Goal: Communication & Community: Answer question/provide support

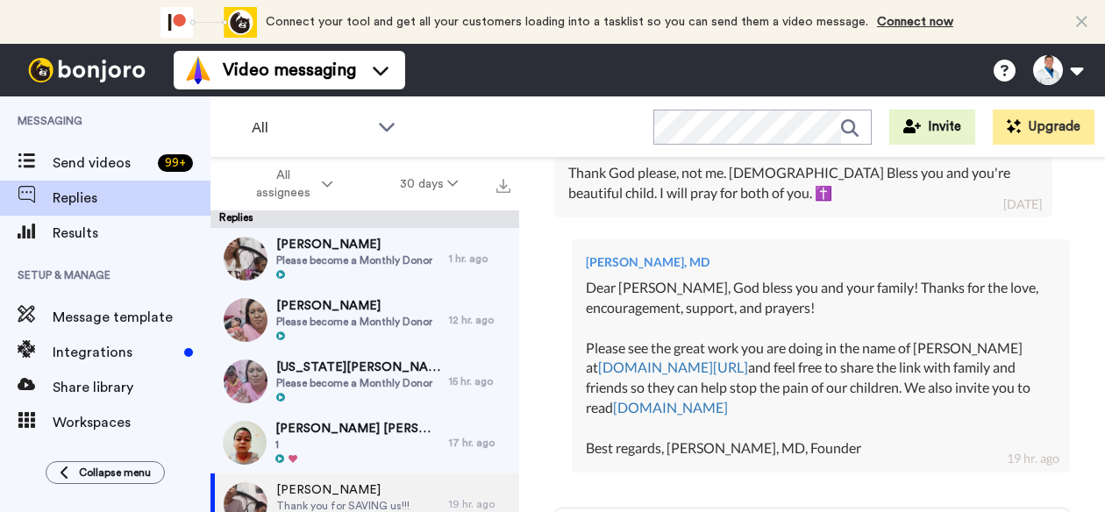
scroll to position [545, 0]
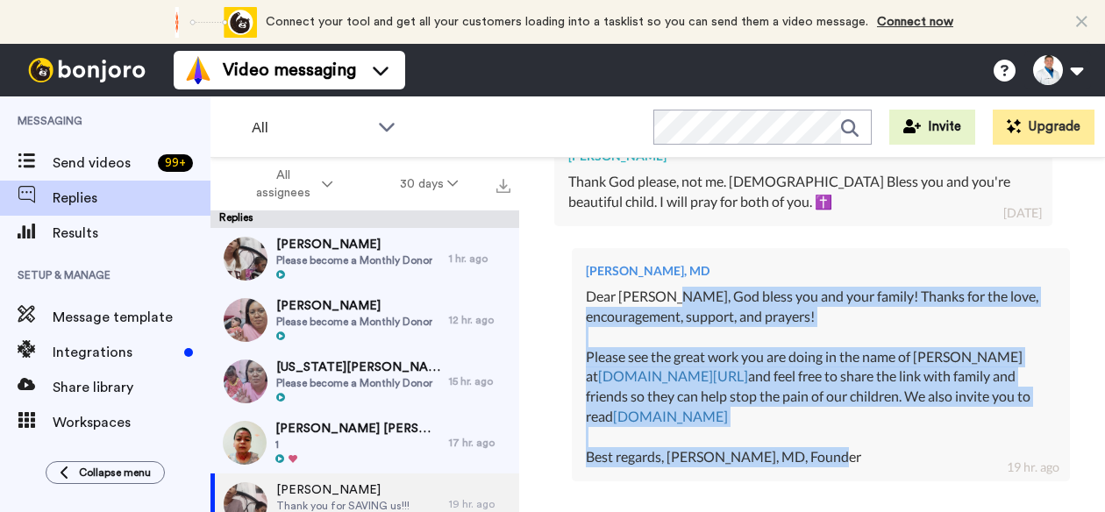
drag, startPoint x: 870, startPoint y: 452, endPoint x: 669, endPoint y: 293, distance: 256.5
click at [669, 293] on div "Dear [PERSON_NAME], God bless you and your family! Thanks for the love, encoura…" at bounding box center [821, 377] width 470 height 181
copy div "[DEMOGRAPHIC_DATA] bless you and your family! Thanks for the love, encouragemen…"
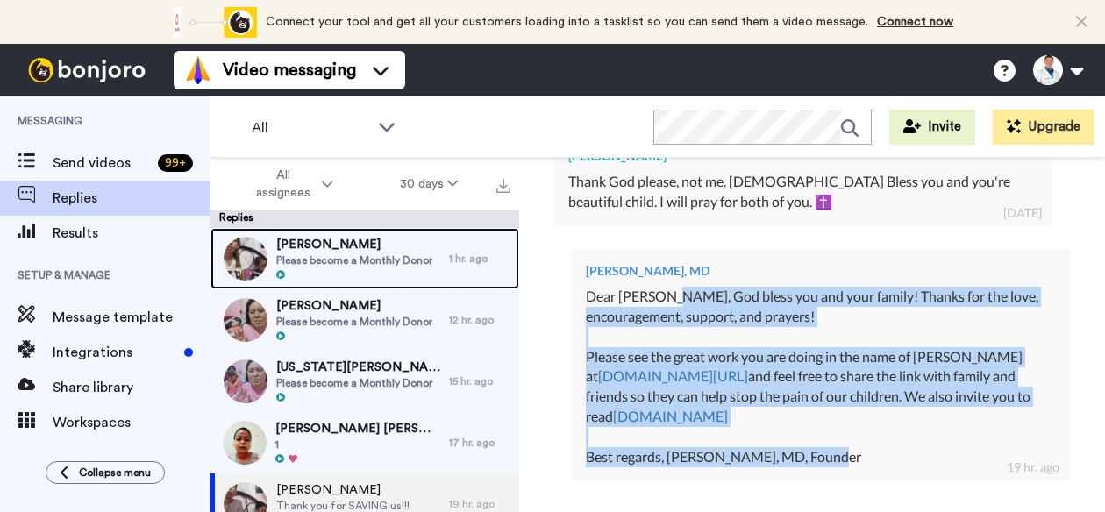
click at [384, 249] on span "[PERSON_NAME]" at bounding box center [354, 245] width 156 height 18
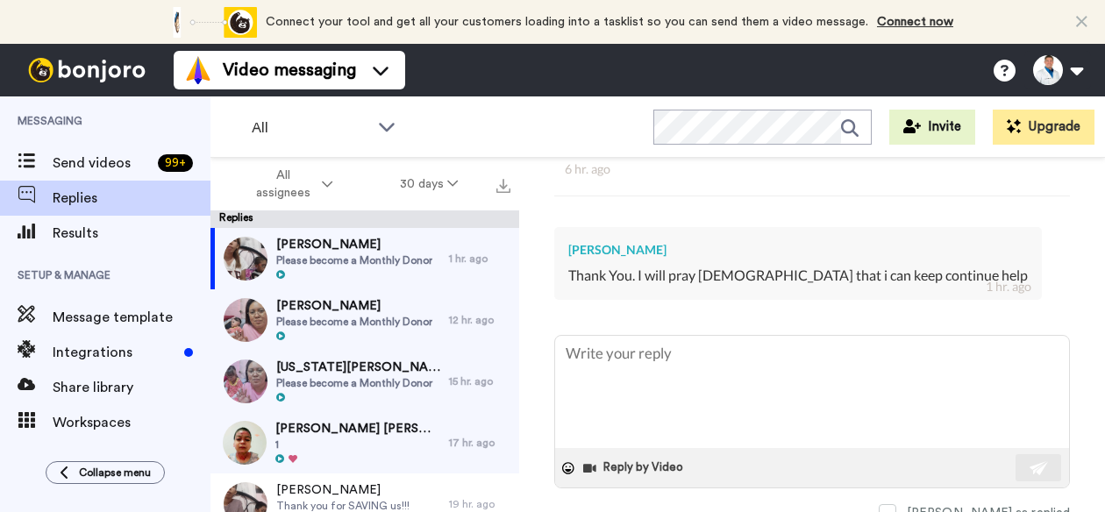
scroll to position [468, 0]
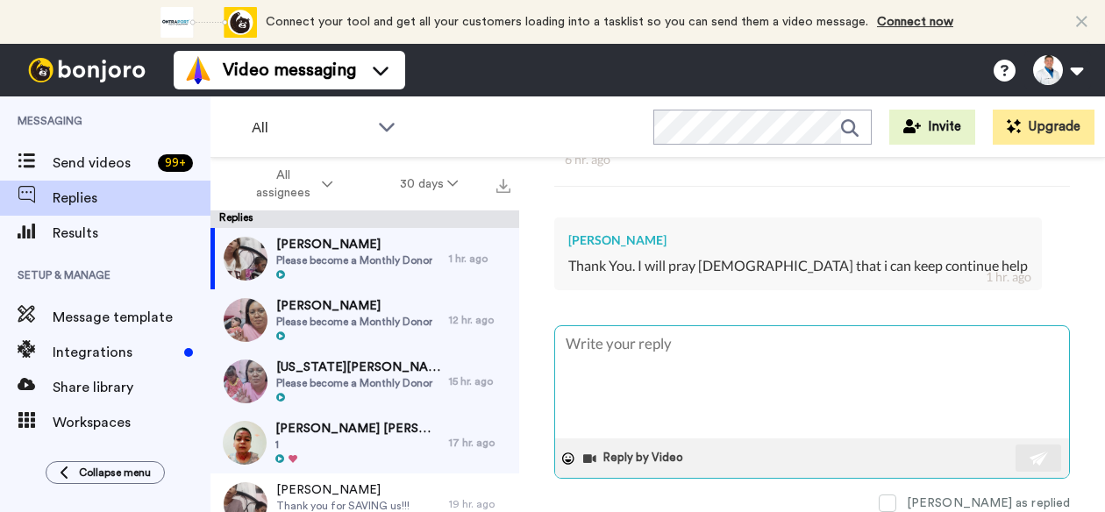
type textarea "x"
type textarea "D"
type textarea "x"
type textarea "De"
type textarea "x"
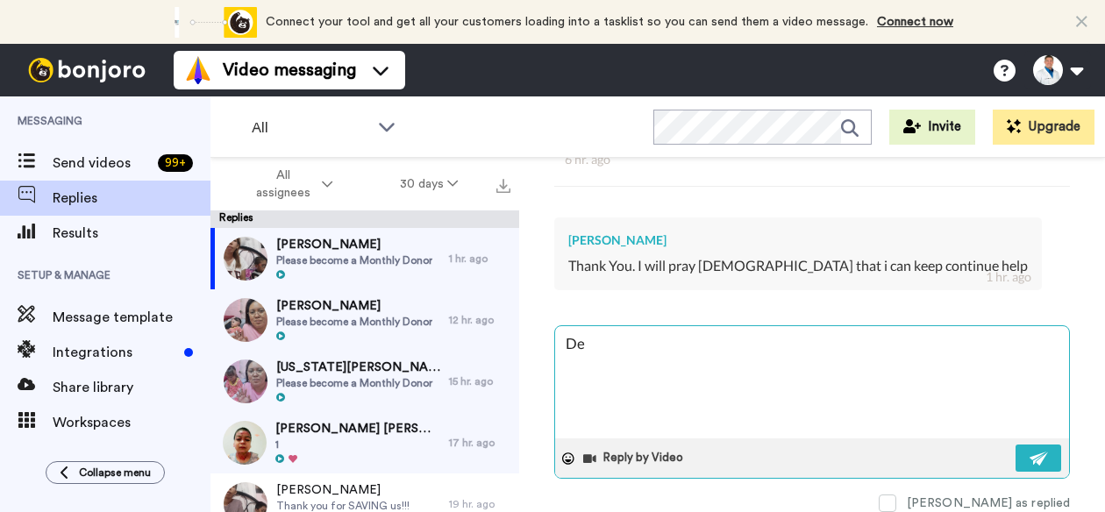
type textarea "Der"
type textarea "x"
type textarea "Dera"
type textarea "x"
type textarea "Dera"
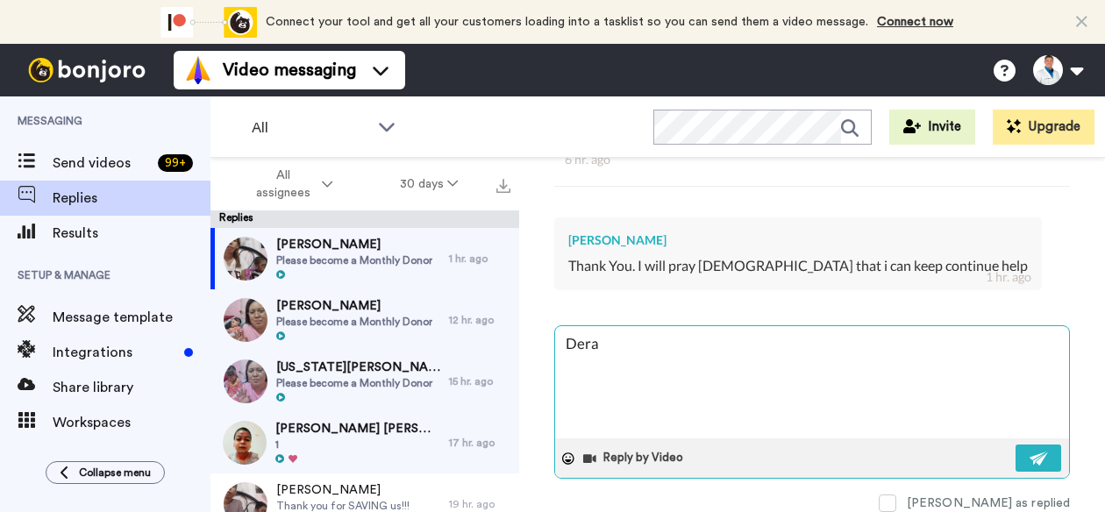
type textarea "x"
type textarea "Dera"
type textarea "x"
type textarea "Der"
type textarea "x"
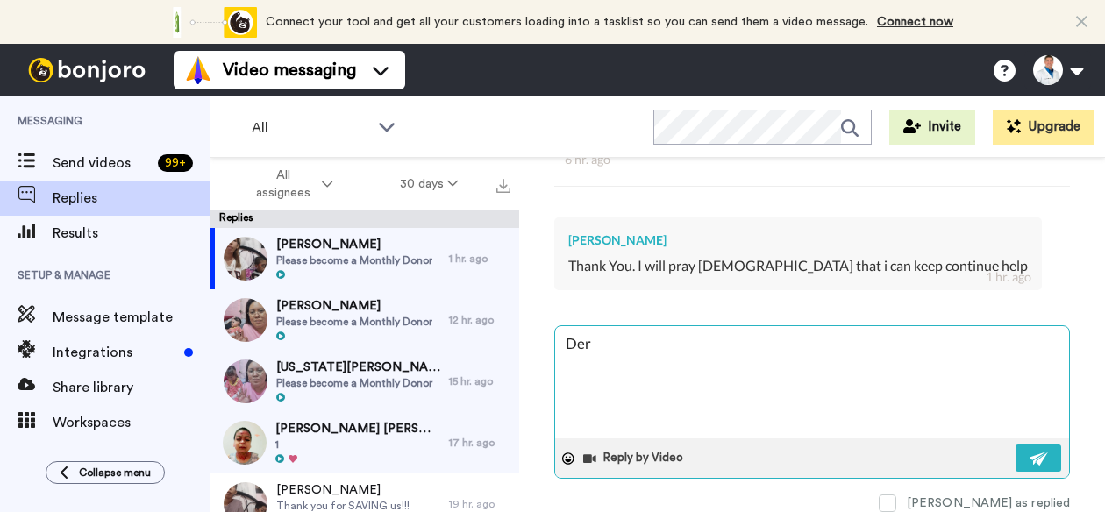
type textarea "De"
type textarea "x"
type textarea "Dea"
type textarea "x"
type textarea "Dear"
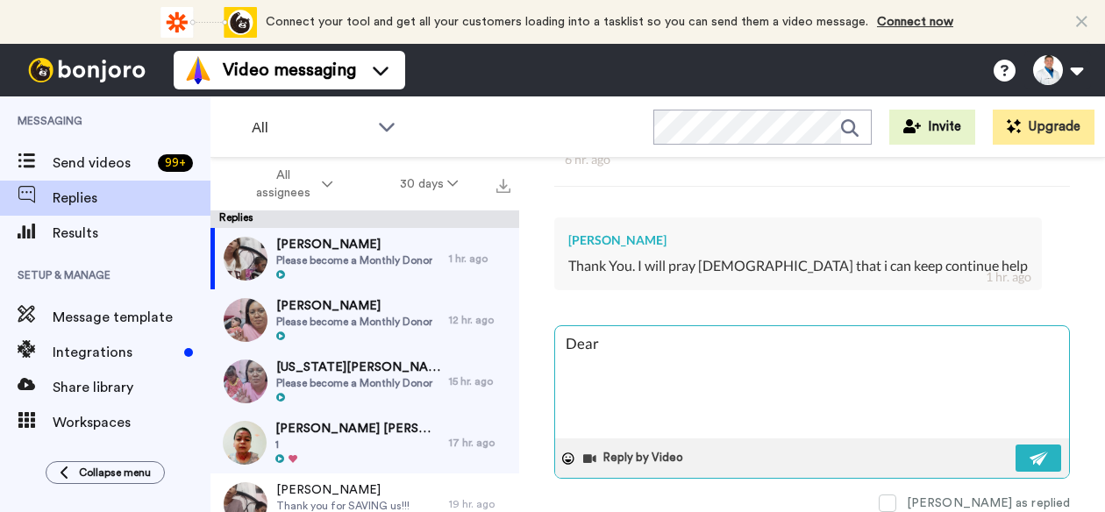
type textarea "x"
type textarea "Dear"
type textarea "x"
type textarea "Dear u"
type textarea "x"
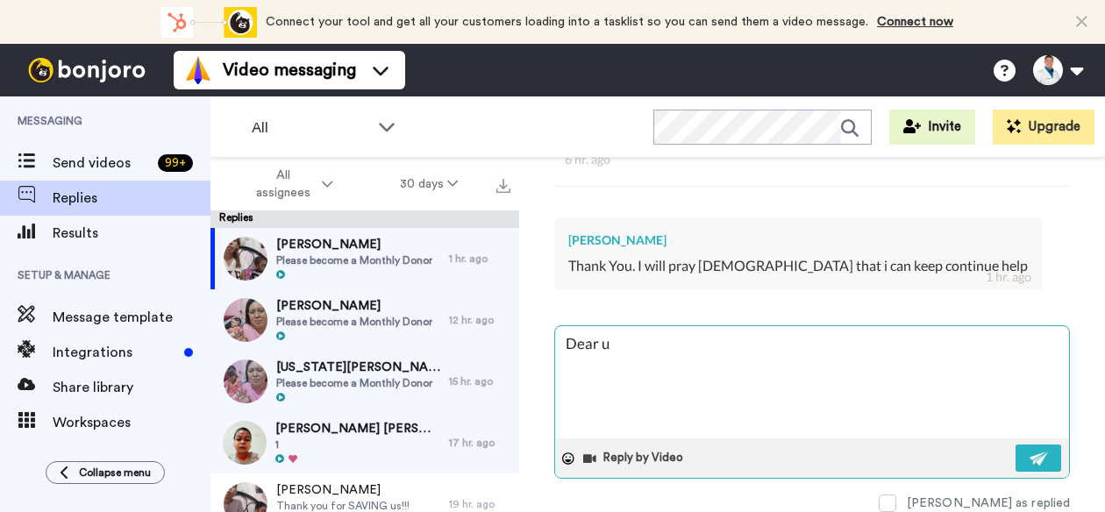
type textarea "Dear"
type textarea "x"
type textarea "Dear S"
type textarea "x"
type textarea "Dear [PERSON_NAME]"
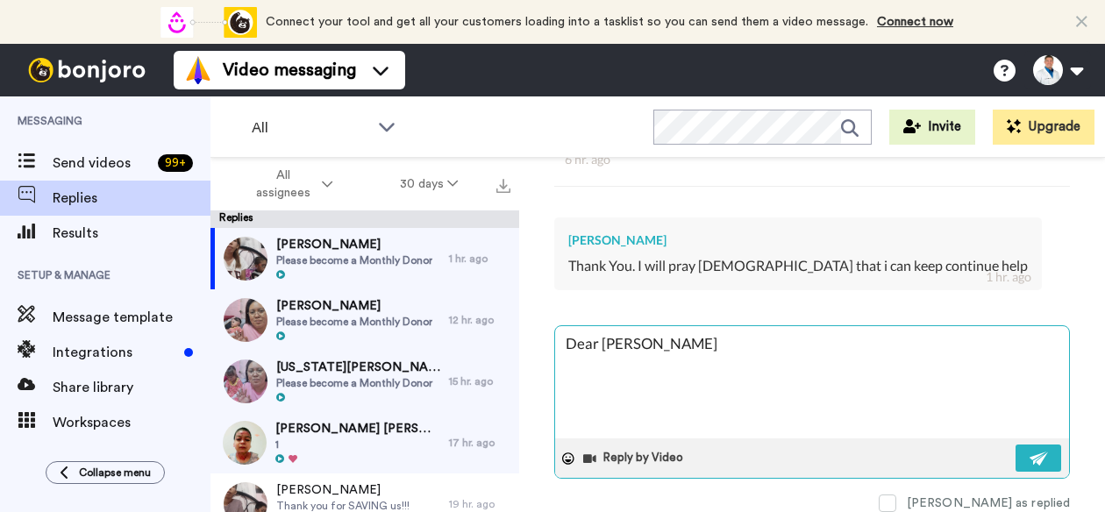
type textarea "x"
type textarea "Dear [PERSON_NAME]"
type textarea "x"
type textarea "Dear [PERSON_NAME]"
type textarea "x"
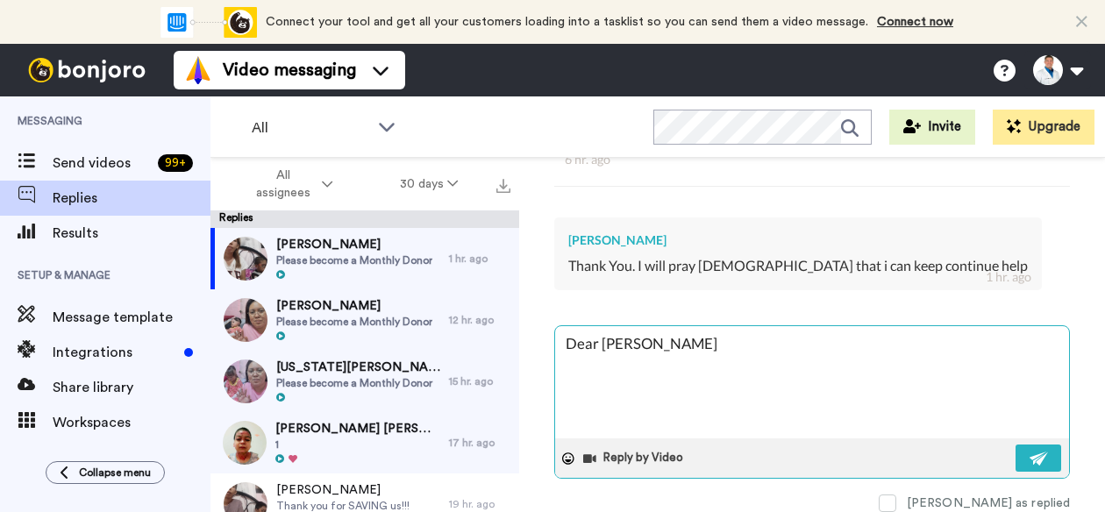
type textarea "Dear [PERSON_NAME]"
type textarea "x"
type textarea "Dear [PERSON_NAME],"
type textarea "x"
type textarea "Dear [PERSON_NAME],"
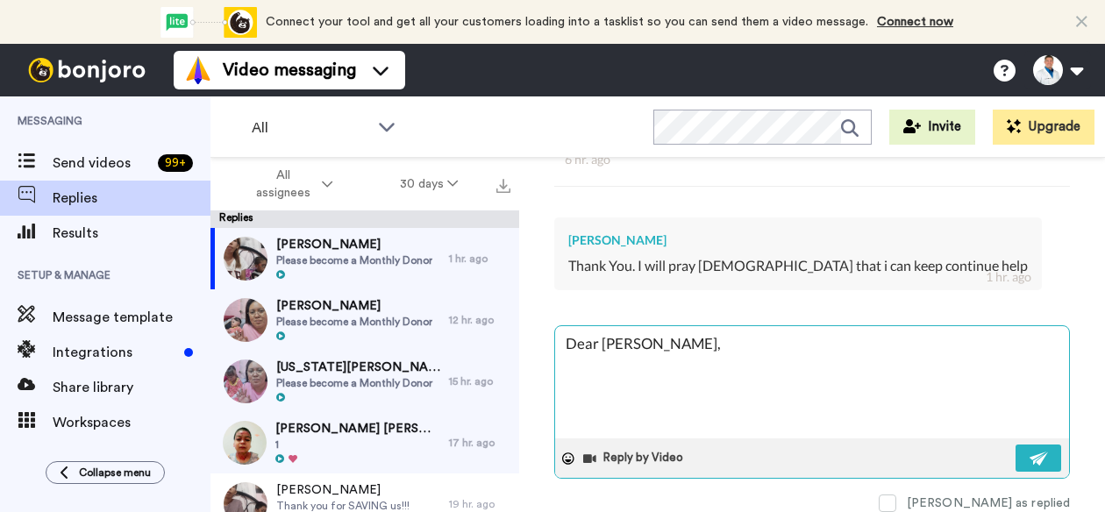
type textarea "x"
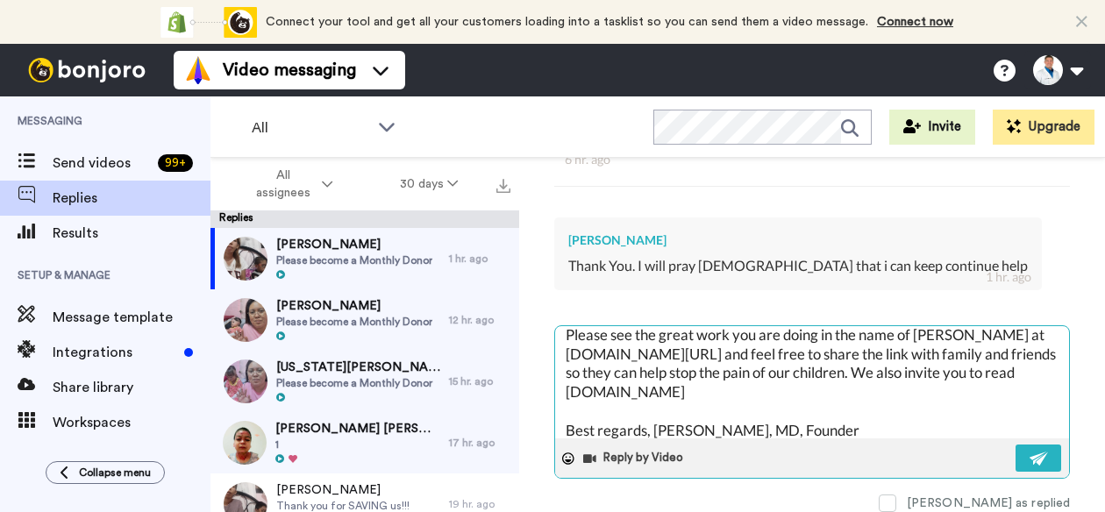
scroll to position [0, 0]
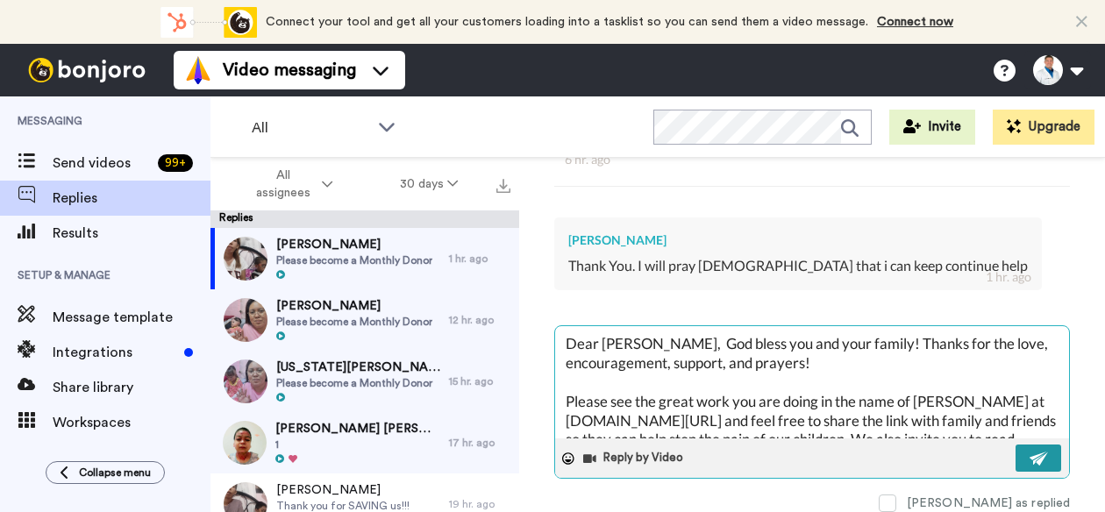
type textarea "Dear [PERSON_NAME], God bless you and your family! Thanks for the love, encoura…"
click at [1030, 452] on img at bounding box center [1039, 459] width 19 height 14
type textarea "x"
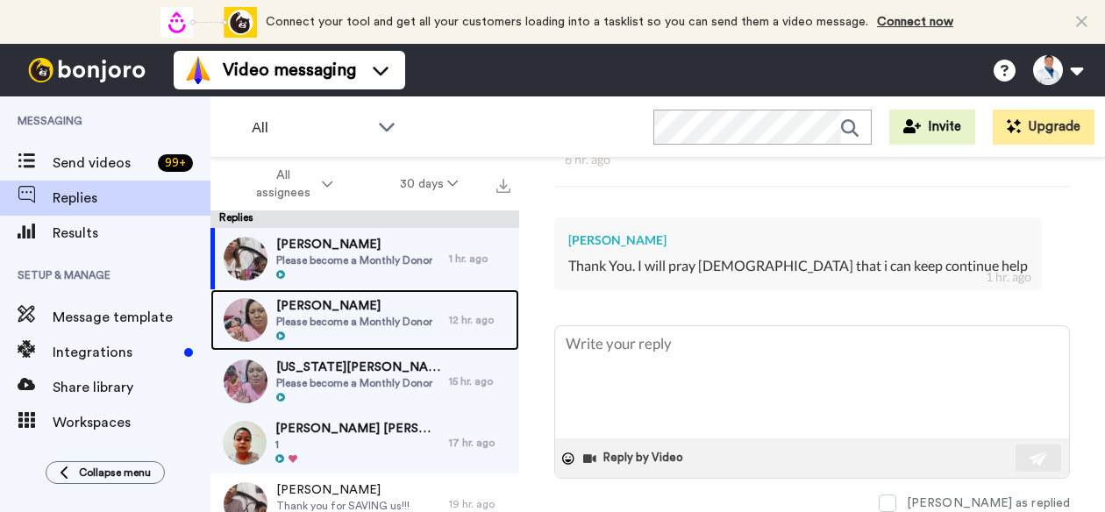
click at [399, 315] on span "Please become a Monthly Donor" at bounding box center [354, 322] width 156 height 14
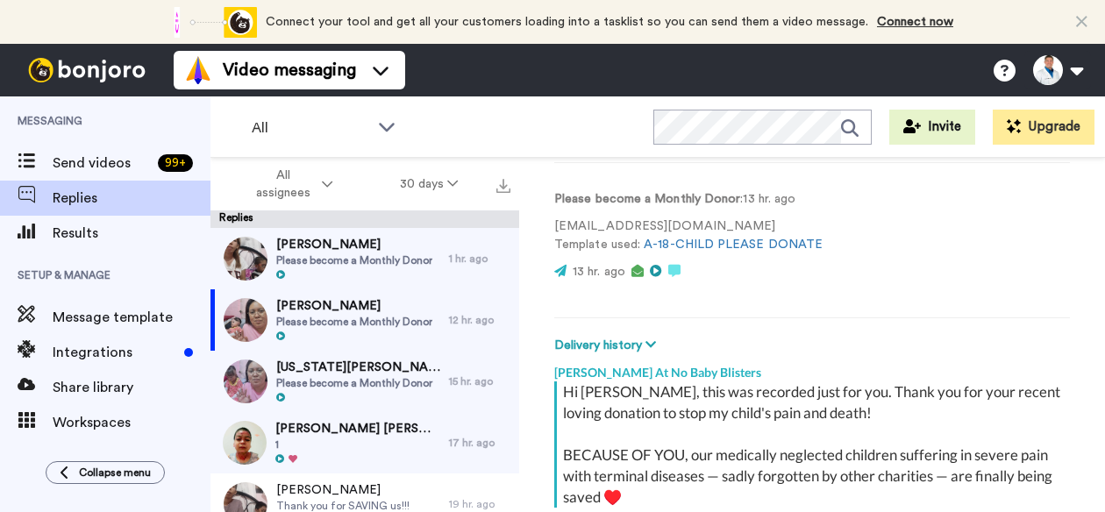
scroll to position [268, 0]
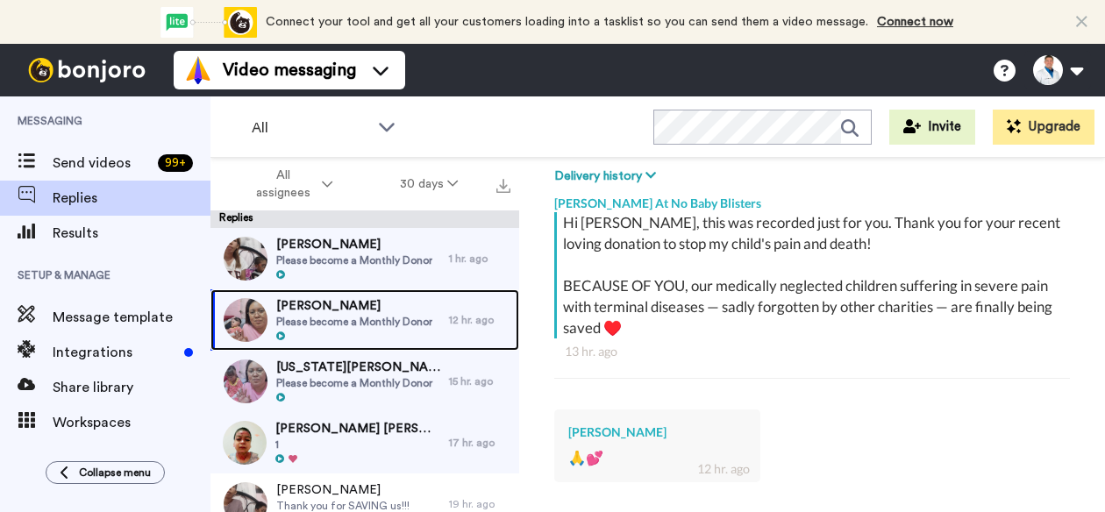
click at [363, 315] on span "Please become a Monthly Donor" at bounding box center [354, 322] width 156 height 14
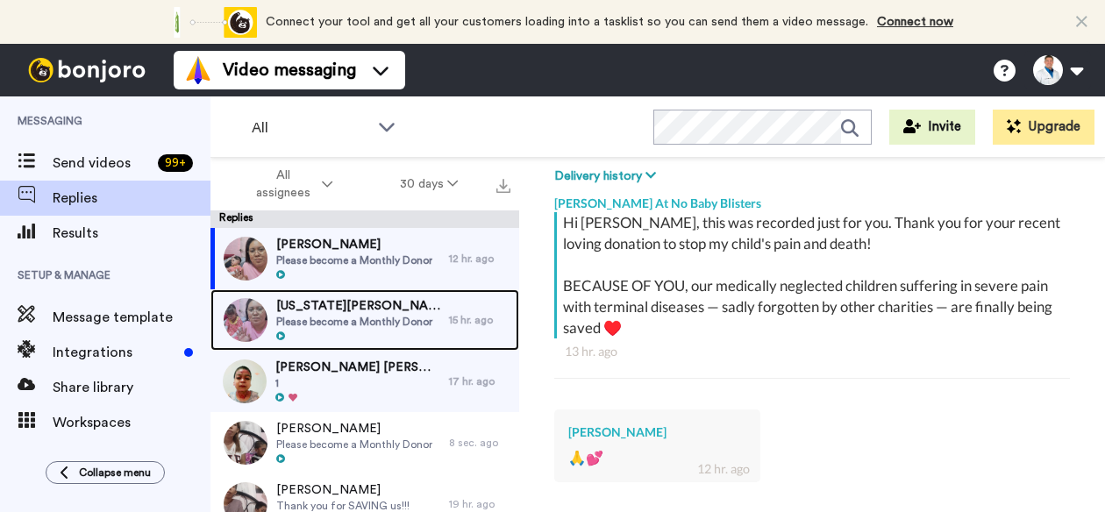
click at [320, 315] on span "Please become a Monthly Donor" at bounding box center [358, 322] width 164 height 14
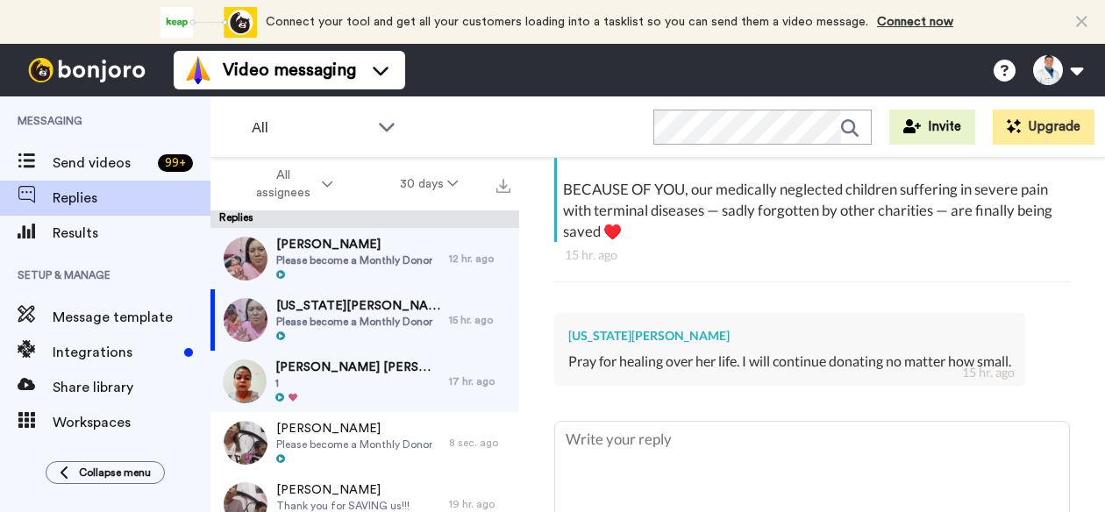
scroll to position [411, 0]
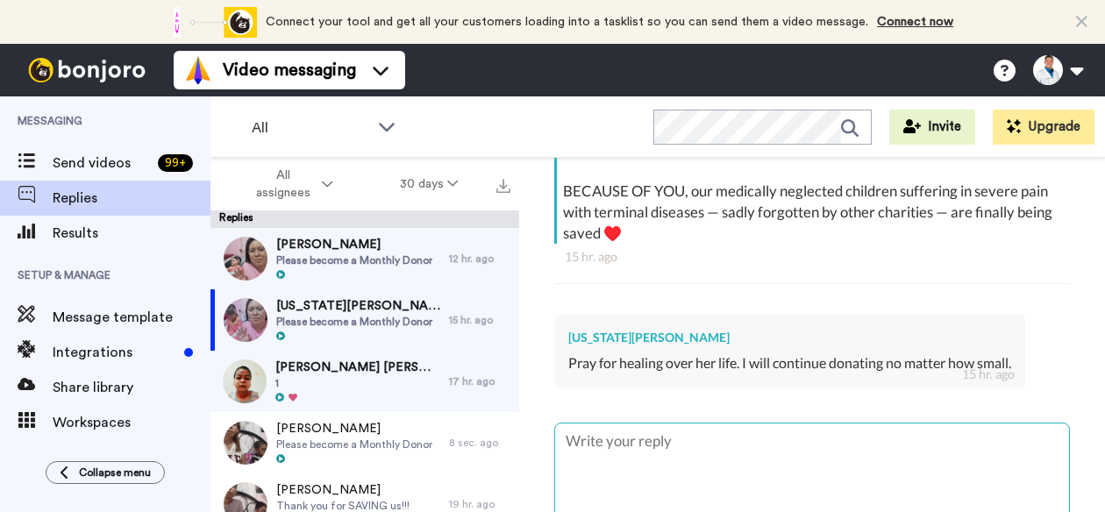
type textarea "x"
type textarea "D"
type textarea "x"
type textarea "De"
type textarea "x"
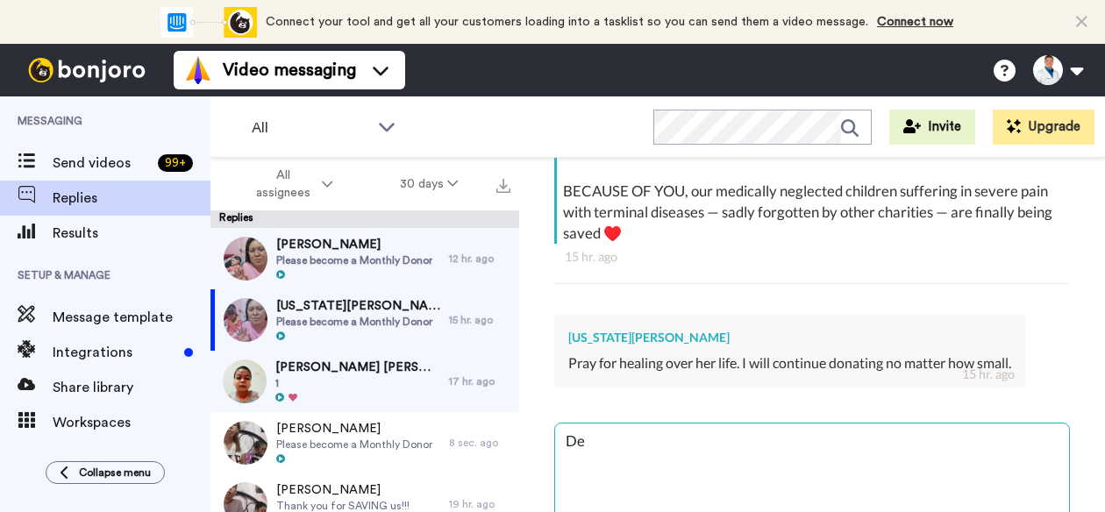
type textarea "Der"
type textarea "x"
type textarea "Dera"
type textarea "x"
type textarea "Der"
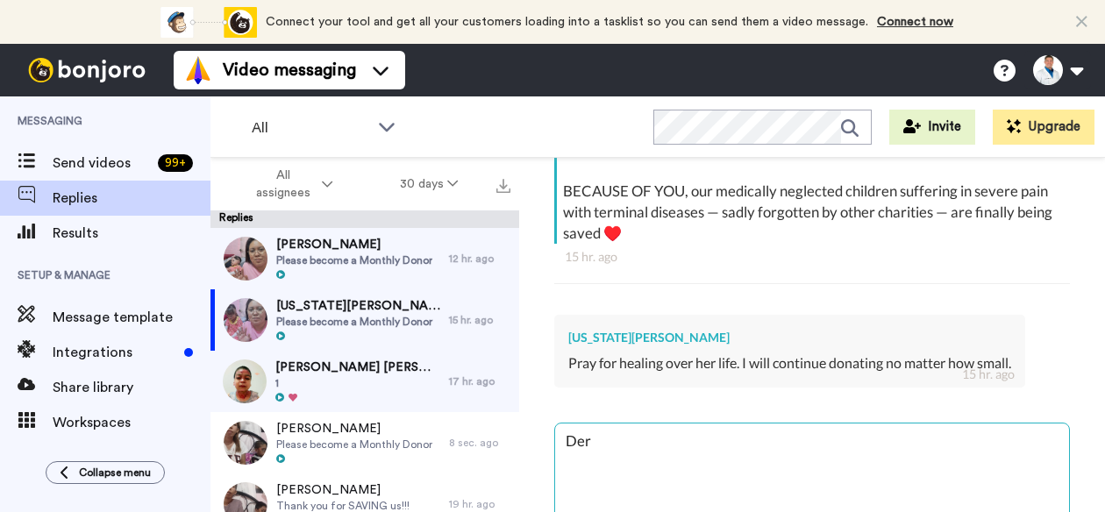
type textarea "x"
type textarea "De"
type textarea "x"
type textarea "Dea"
type textarea "x"
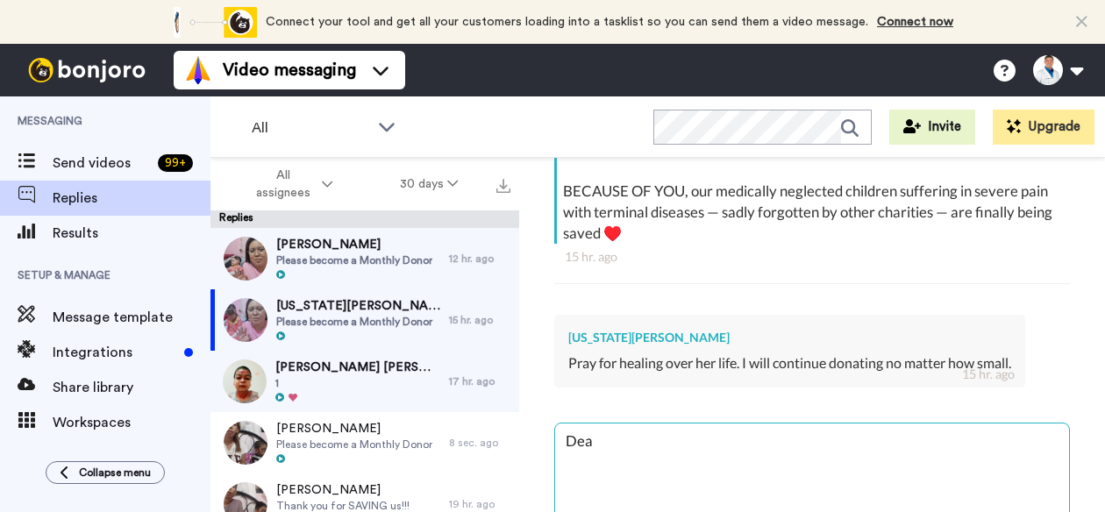
type textarea "Dear"
type textarea "x"
type textarea "Dear"
type textarea "x"
type textarea "Dear G"
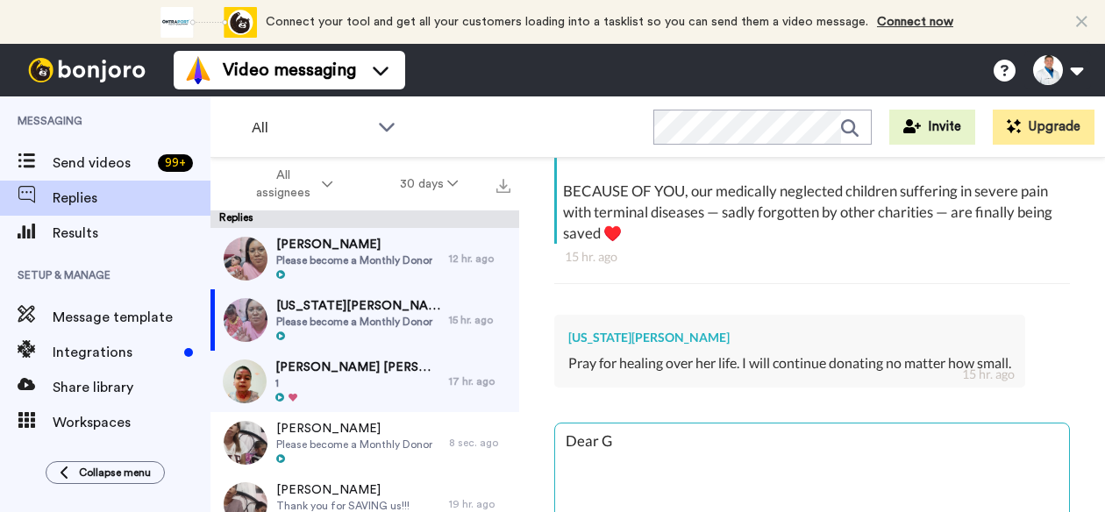
type textarea "x"
type textarea "Dear Ge"
type textarea "x"
type textarea "Dear Geo"
type textarea "x"
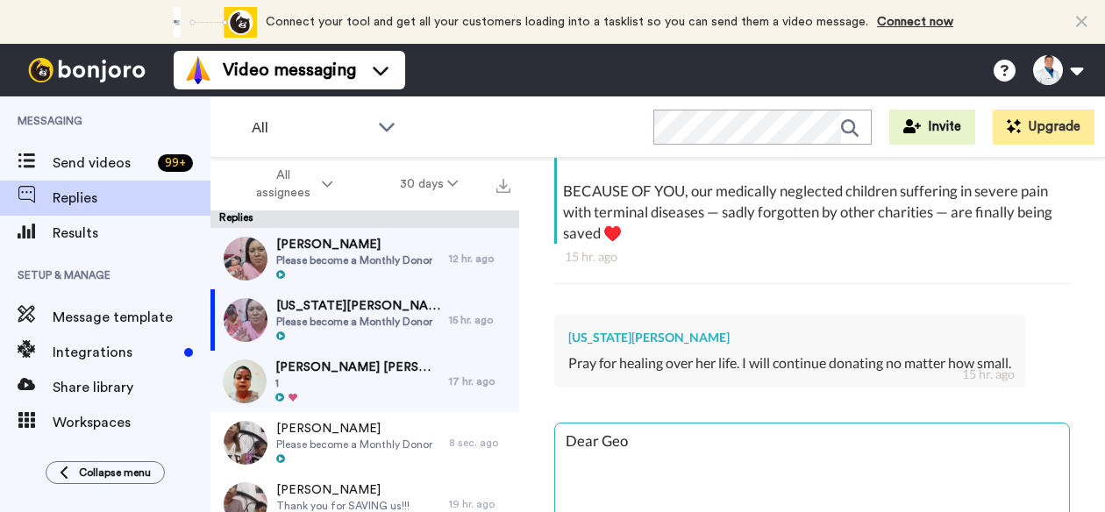
type textarea "Dear Geor"
type textarea "x"
type textarea "Dear [PERSON_NAME]"
type textarea "x"
type textarea "Dear [PERSON_NAME]"
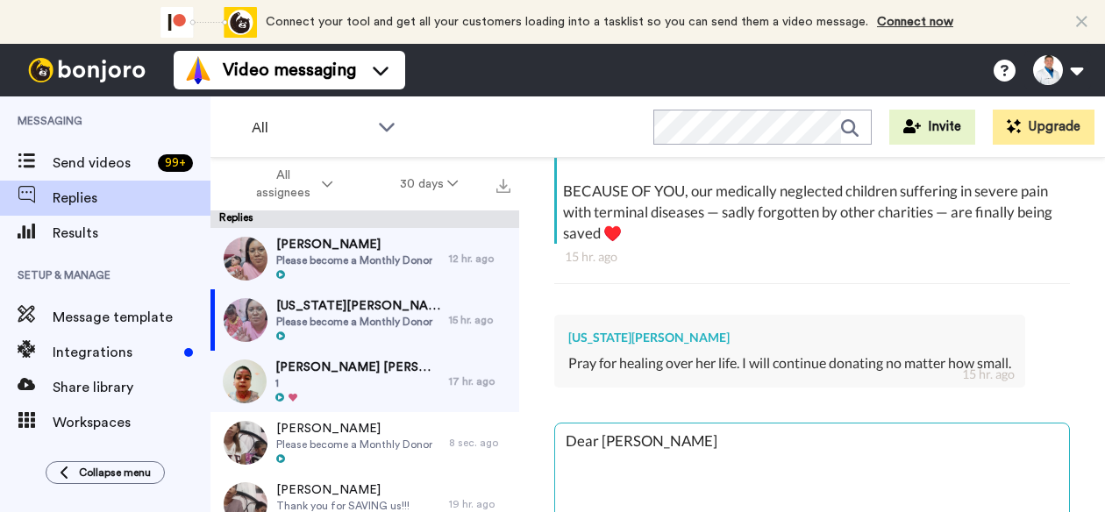
type textarea "x"
type textarea "Dear [PERSON_NAME]"
type textarea "x"
type textarea "Dear [PERSON_NAME]"
type textarea "x"
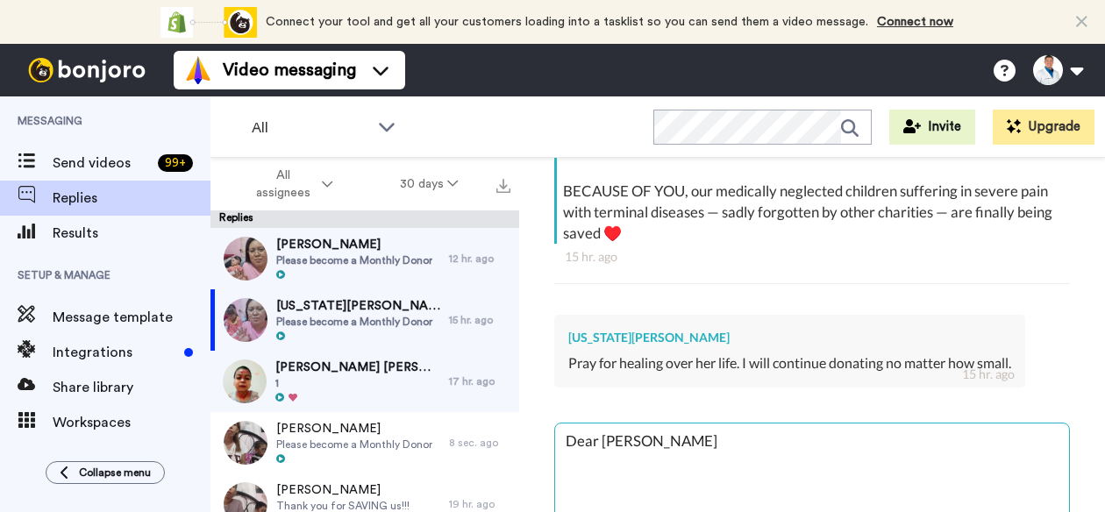
type textarea "Dear [PERSON_NAME]"
type textarea "x"
type textarea "Dear [PERSON_NAME]"
type textarea "x"
type textarea "Dear [US_STATE]"
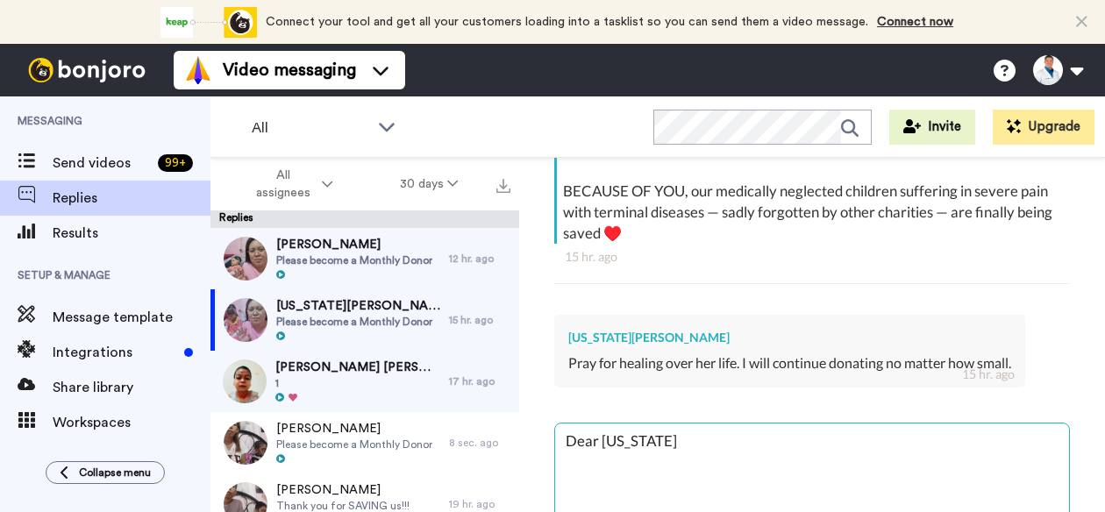
type textarea "x"
type textarea "Dear [US_STATE],"
type textarea "x"
type textarea "Dear [US_STATE],"
type textarea "x"
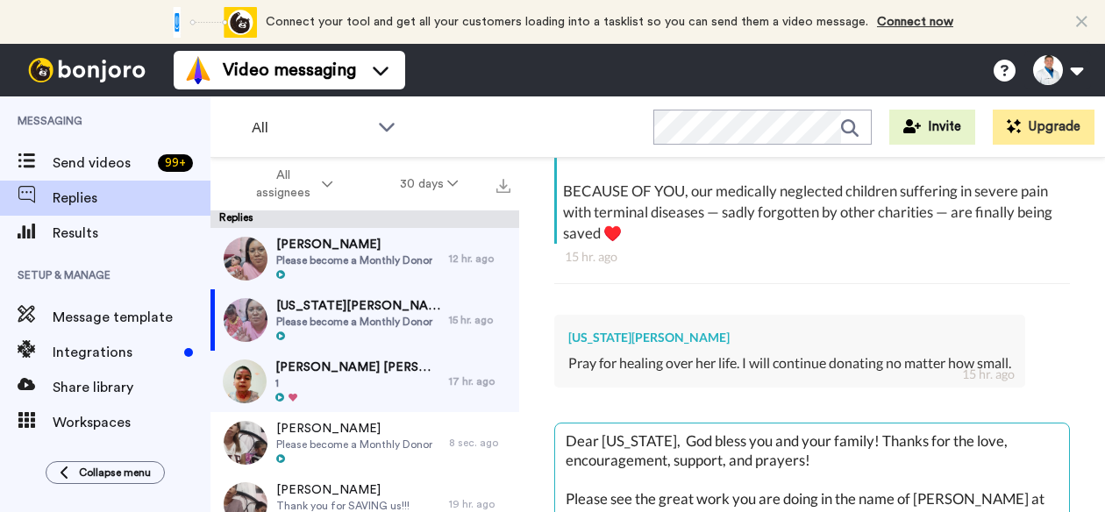
scroll to position [67, 0]
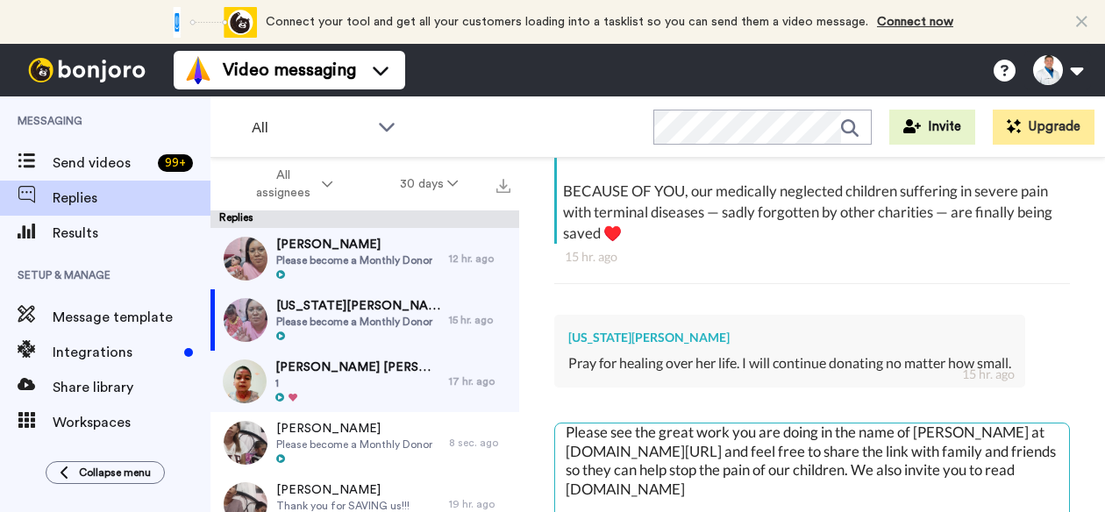
click at [700, 424] on textarea "Dear [US_STATE], God bless you and your family! Thanks for the love, encouragem…" at bounding box center [812, 480] width 514 height 112
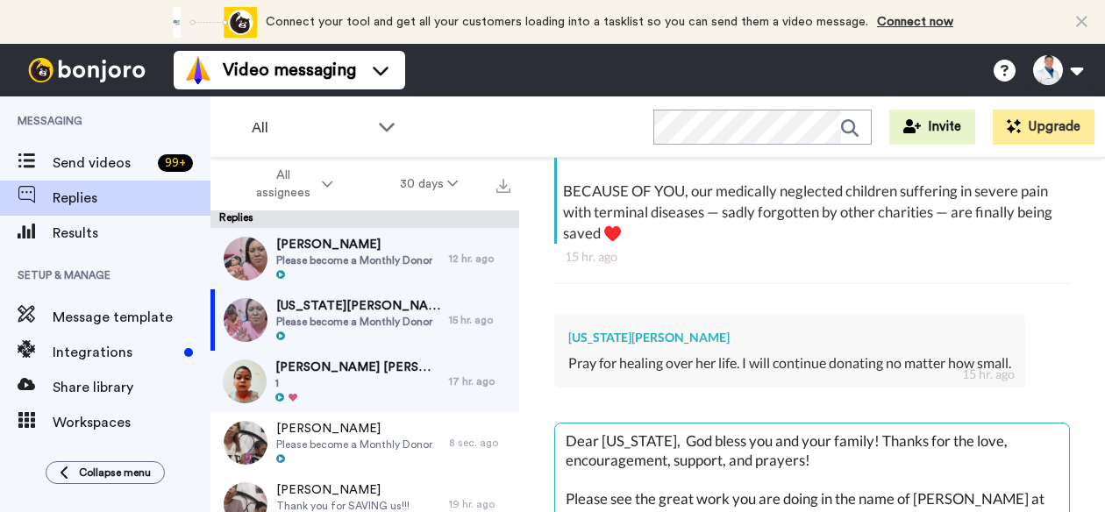
scroll to position [75, 0]
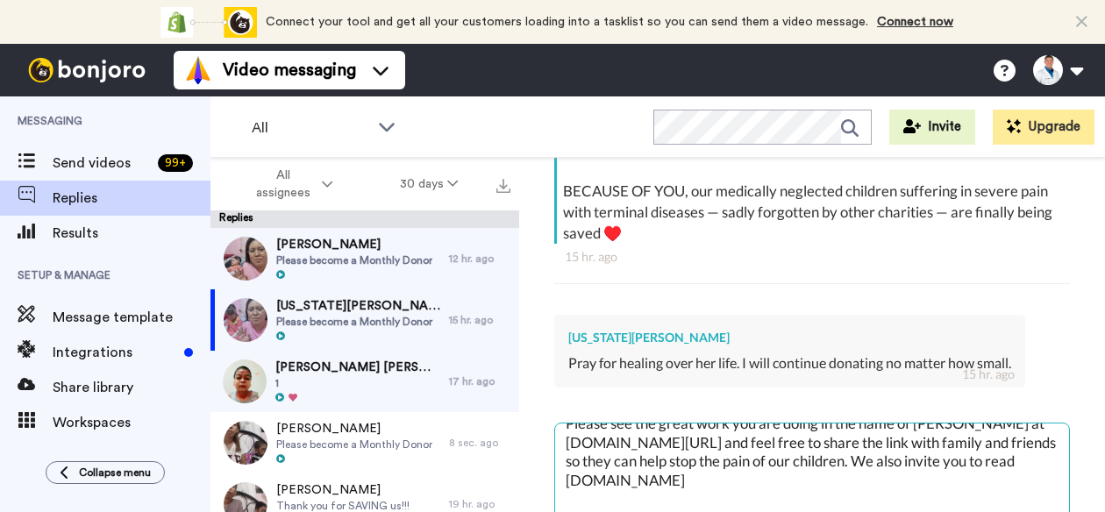
type textarea "Dear [US_STATE], God bless you and your family! Thanks for the love, encouragem…"
type textarea "x"
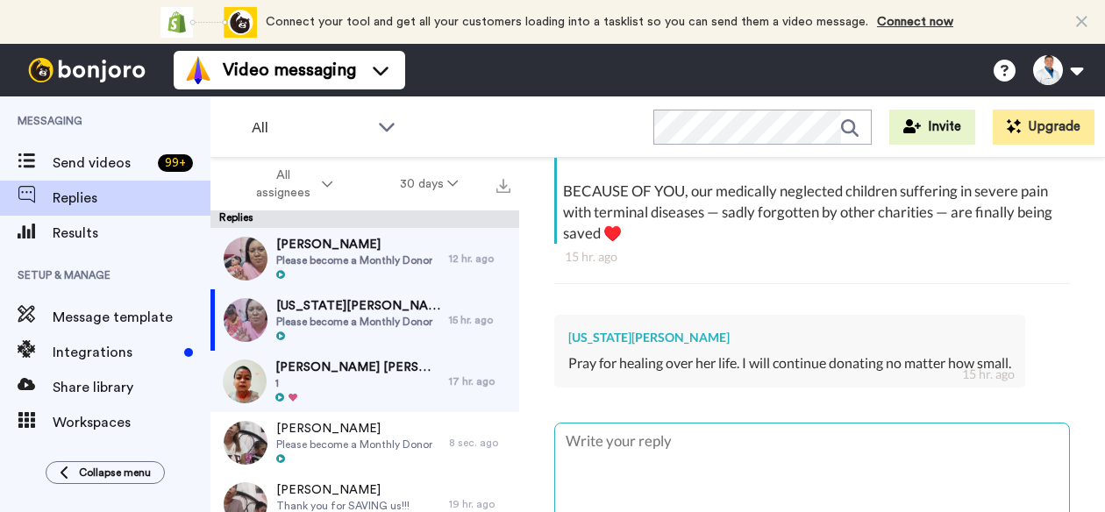
scroll to position [0, 0]
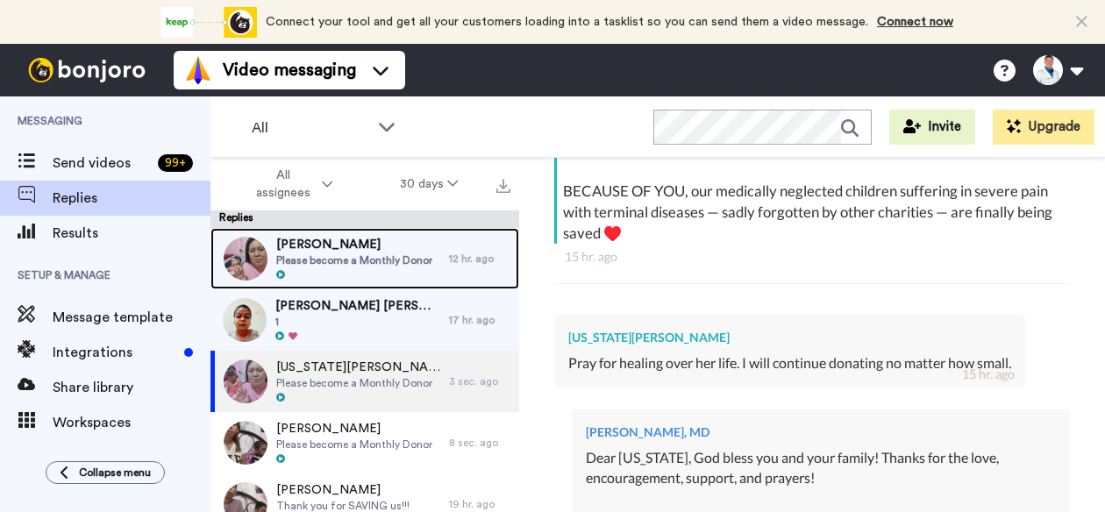
click at [383, 256] on span "Please become a Monthly Donor" at bounding box center [354, 260] width 156 height 14
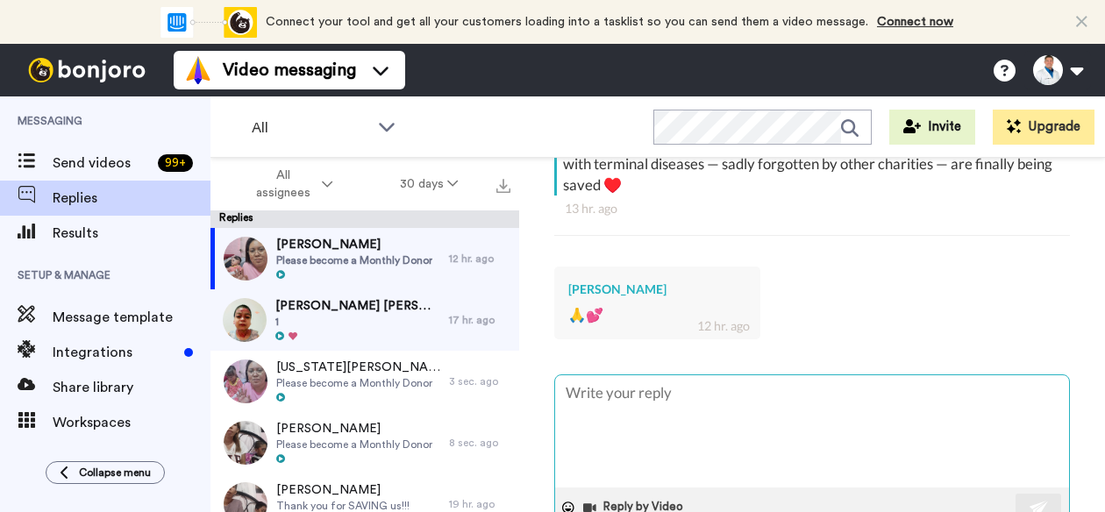
click at [604, 402] on textarea at bounding box center [812, 431] width 514 height 112
type textarea "x"
type textarea "D"
type textarea "x"
type textarea "De"
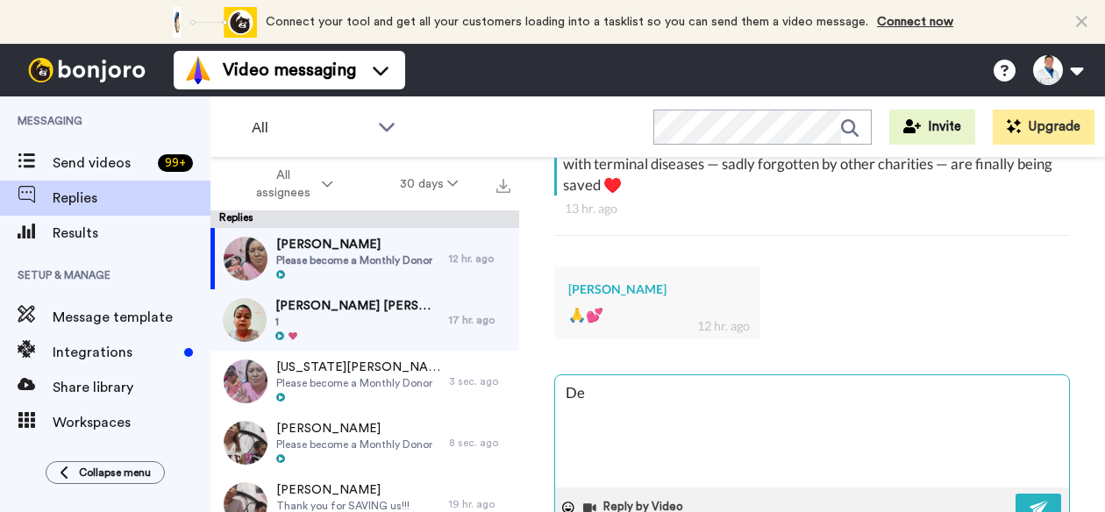
type textarea "x"
type textarea "Dear"
type textarea "x"
type textarea "Dear"
type textarea "x"
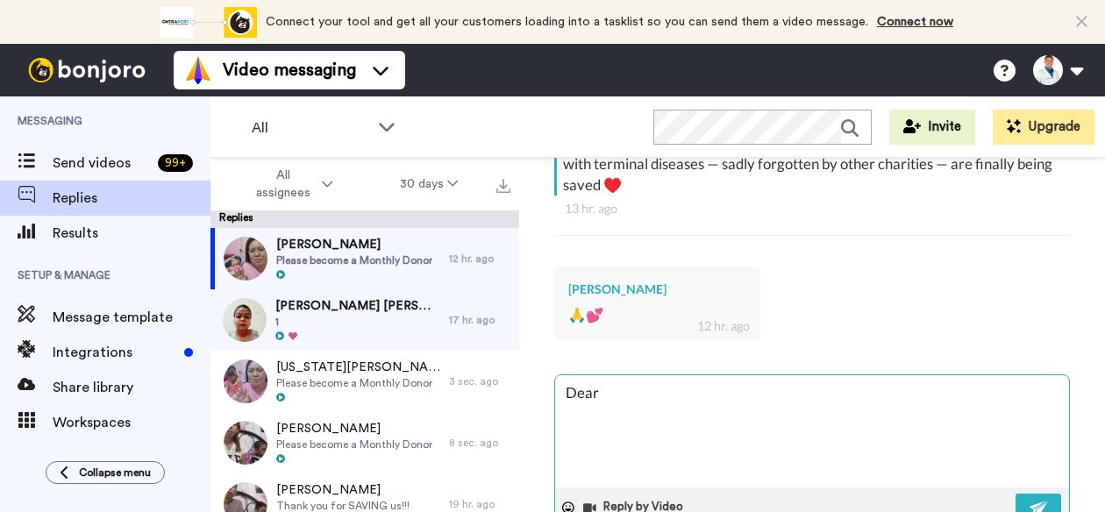
type textarea "Dear J"
type textarea "x"
type textarea "Dear [PERSON_NAME]"
type textarea "x"
type textarea "Dear Jun"
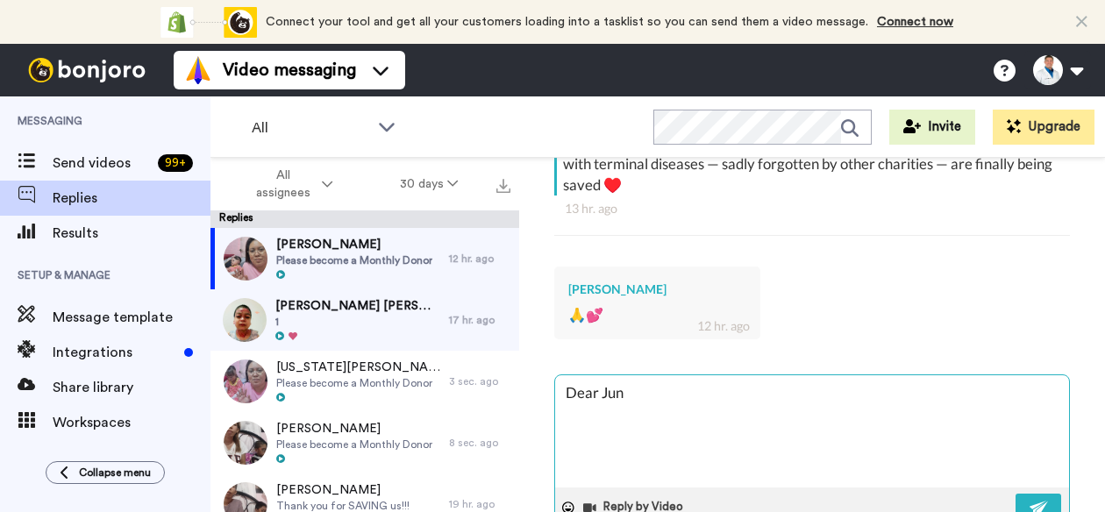
type textarea "x"
type textarea "Dear Junk"
type textarea "x"
type textarea "Dear [PERSON_NAME]"
type textarea "x"
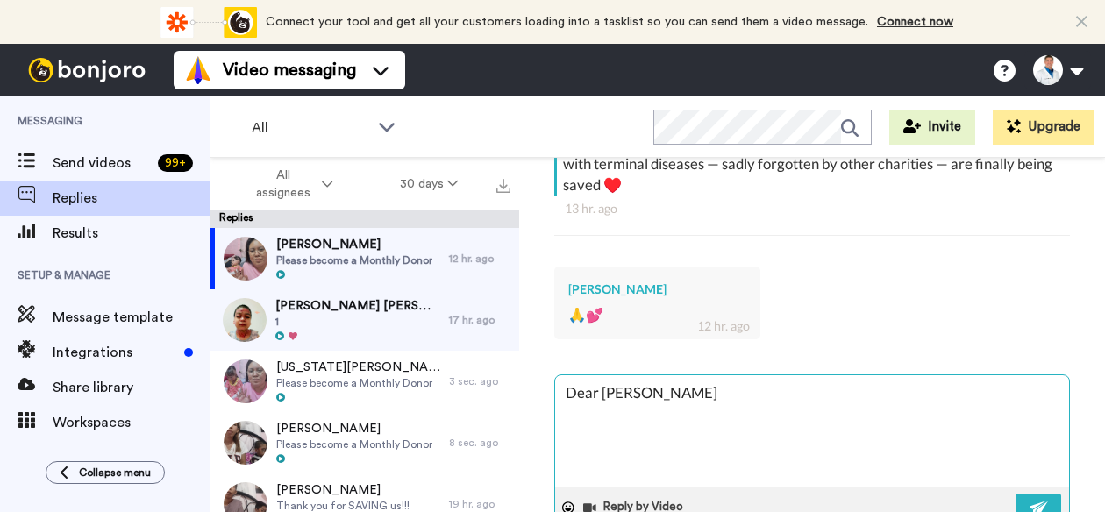
type textarea "Dear [PERSON_NAME],"
type textarea "x"
type textarea "Dear [PERSON_NAME],"
paste textarea "[DEMOGRAPHIC_DATA] bless you and your family! Thanks for the love, encouragemen…"
type textarea "x"
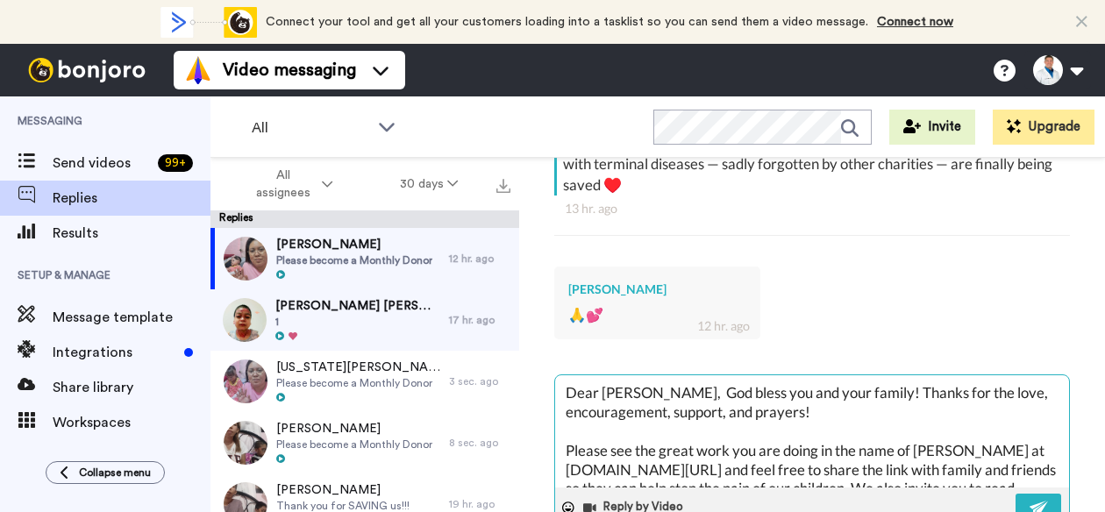
scroll to position [67, 0]
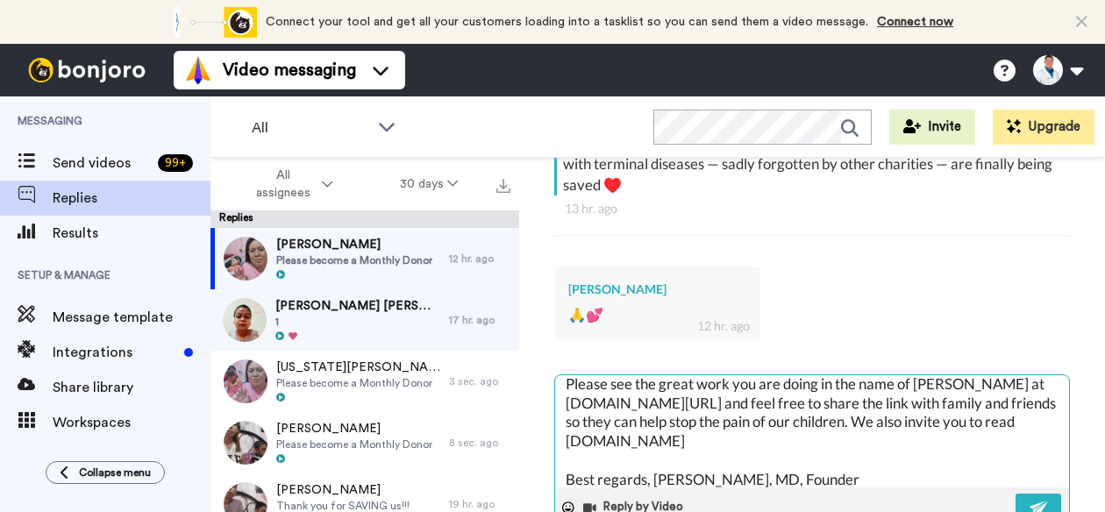
click at [604, 402] on textarea "Dear [PERSON_NAME], God bless you and your family! Thanks for the love, encoura…" at bounding box center [812, 431] width 514 height 112
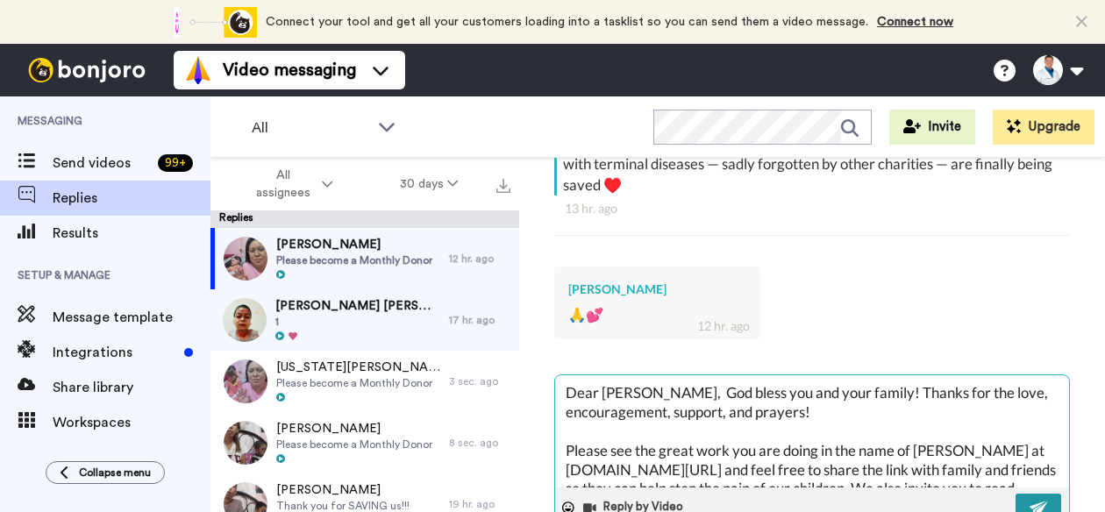
type textarea "Dear [PERSON_NAME], God bless you and your family! Thanks for the love, encoura…"
click at [1018, 496] on button at bounding box center [1038, 507] width 46 height 27
type textarea "x"
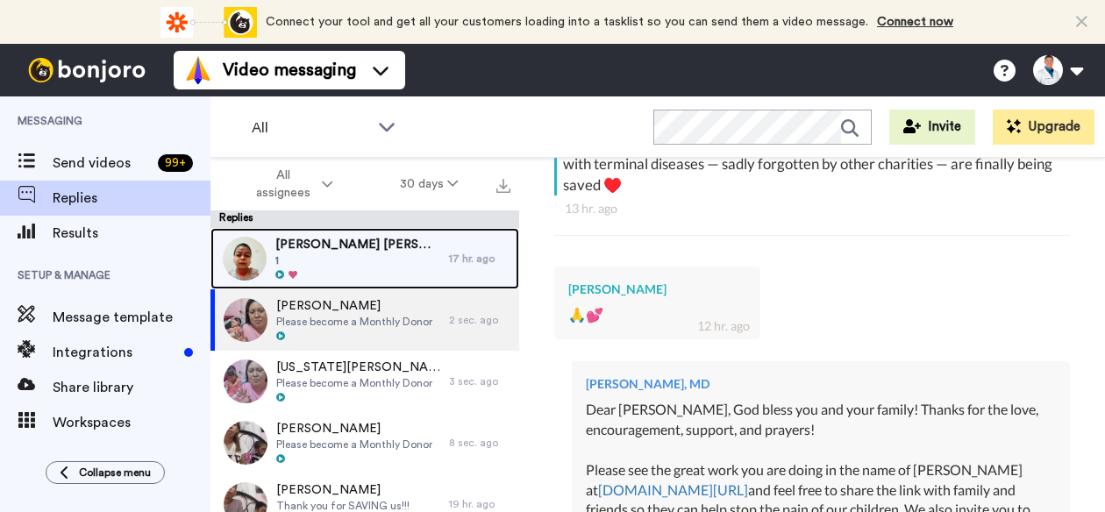
click at [357, 263] on span "1" at bounding box center [357, 260] width 165 height 14
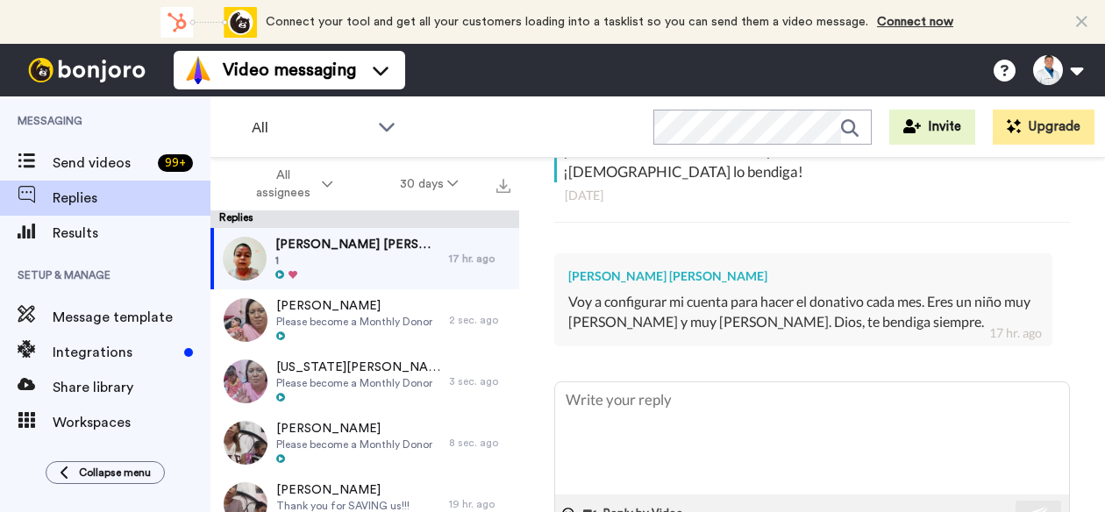
scroll to position [537, 0]
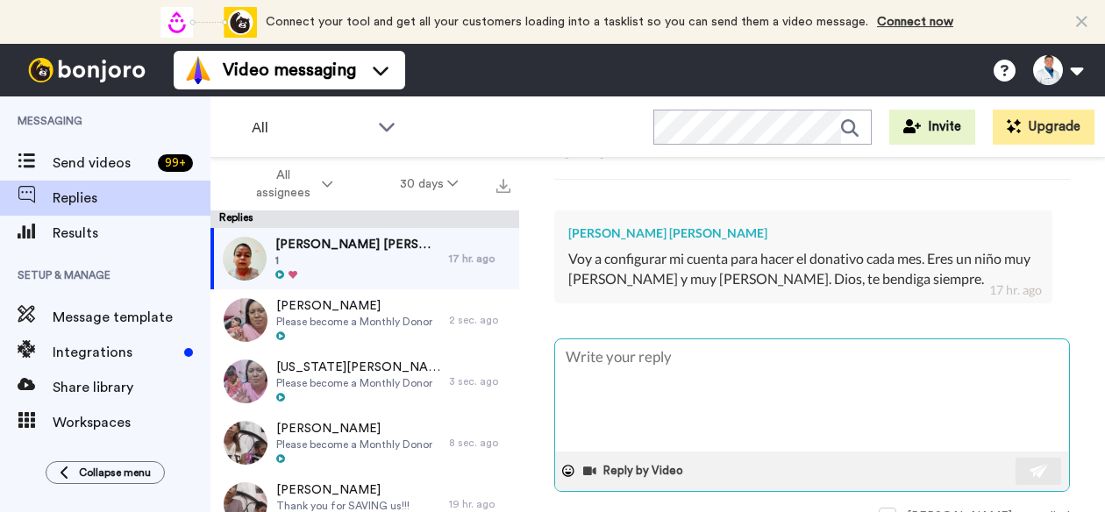
type textarea "x"
type textarea "D"
type textarea "x"
type textarea "De"
type textarea "x"
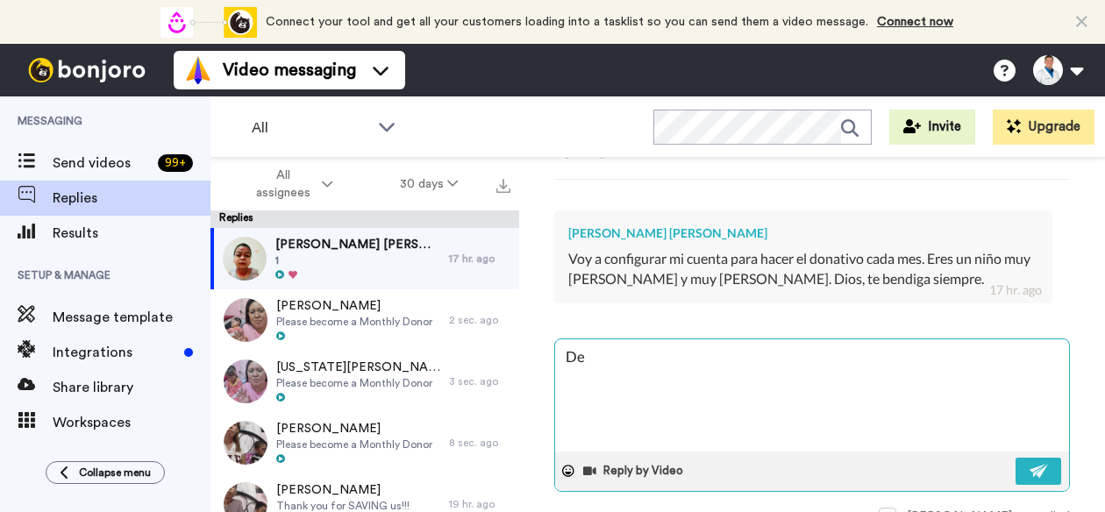
type textarea "Dea"
type textarea "x"
type textarea "Dear"
type textarea "x"
type textarea "Dear"
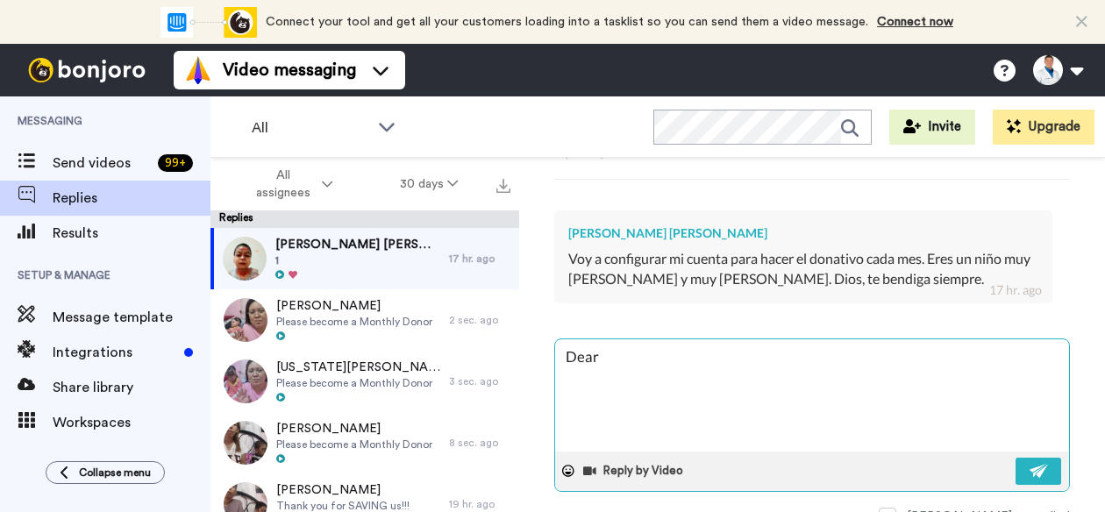
type textarea "x"
type textarea "Dear A"
type textarea "x"
type textarea "Dear Ad"
type textarea "x"
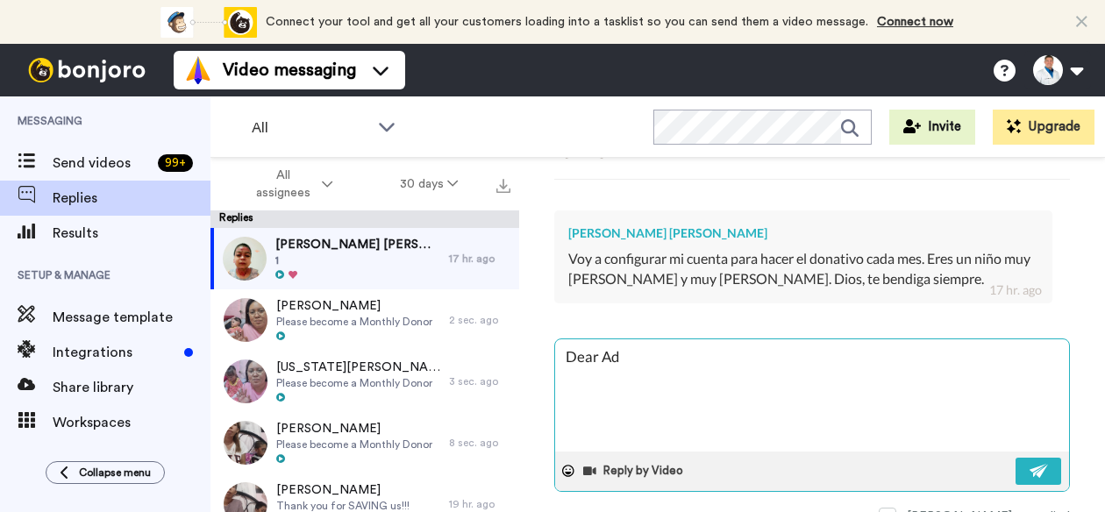
type textarea "Dear Adr"
type textarea "x"
type textarea "Dear Adri"
type textarea "x"
type textarea "Dear Adria"
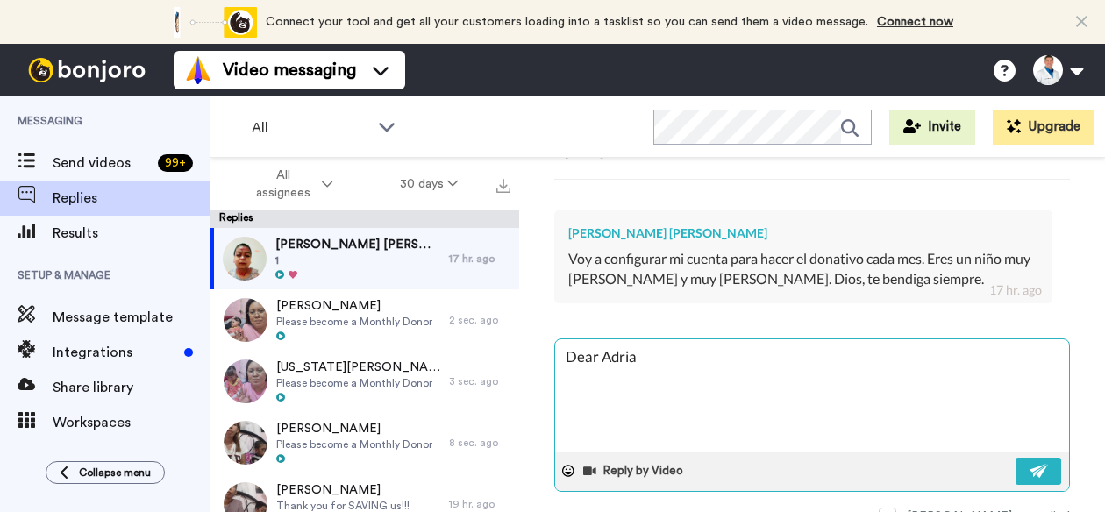
type textarea "x"
type textarea "Dear [PERSON_NAME]"
type textarea "x"
type textarea "Dear [PERSON_NAME]"
type textarea "x"
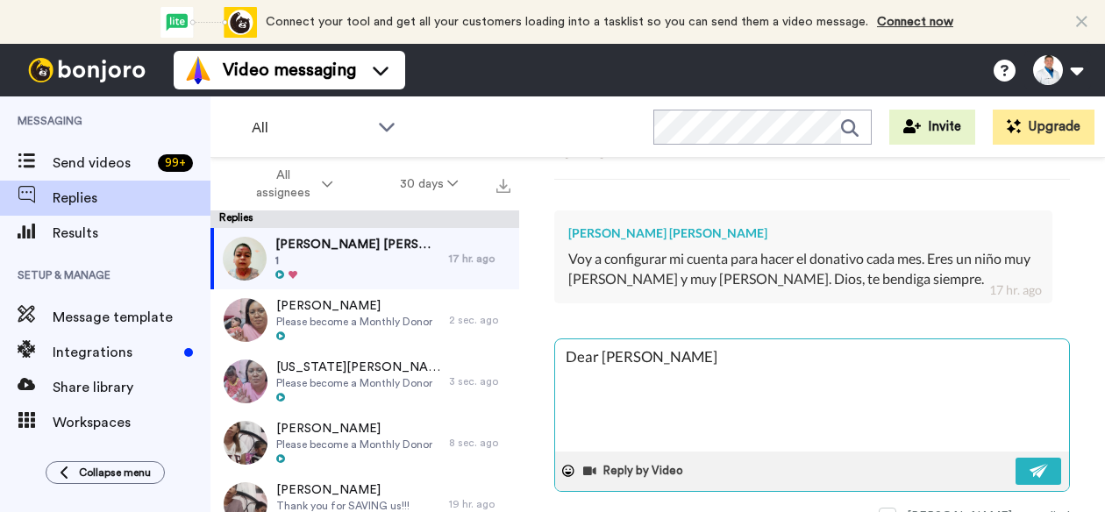
type textarea "Dear [PERSON_NAME],"
type textarea "x"
type textarea "Dear [PERSON_NAME],"
type textarea "x"
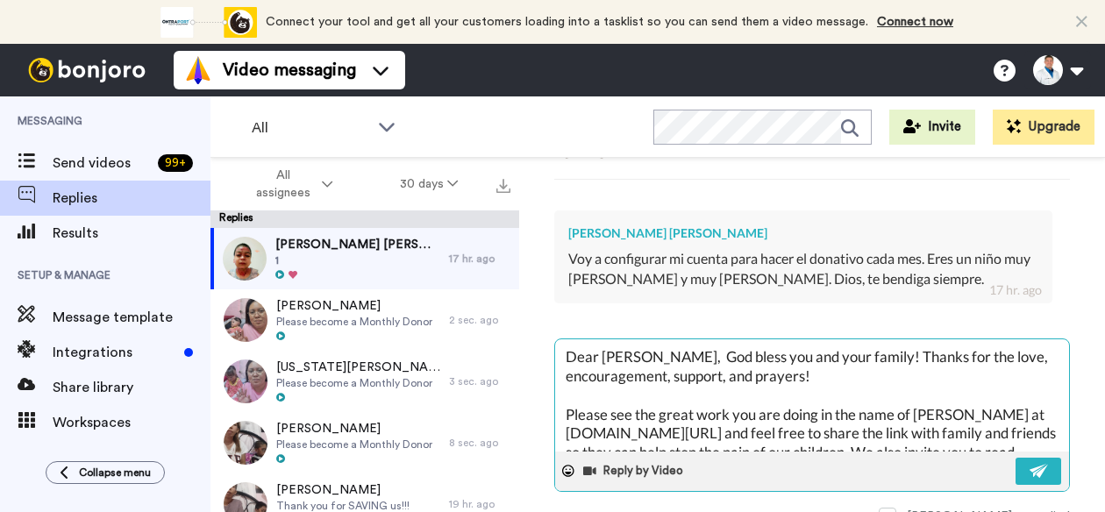
scroll to position [67, 0]
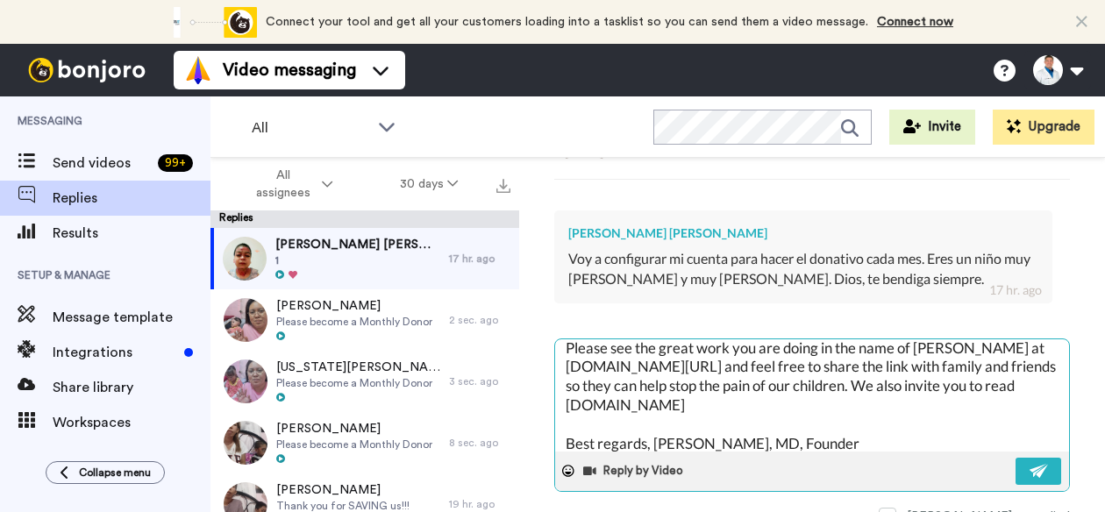
click at [680, 355] on textarea "Dear [PERSON_NAME], God bless you and your family! Thanks for the love, encoura…" at bounding box center [812, 395] width 514 height 112
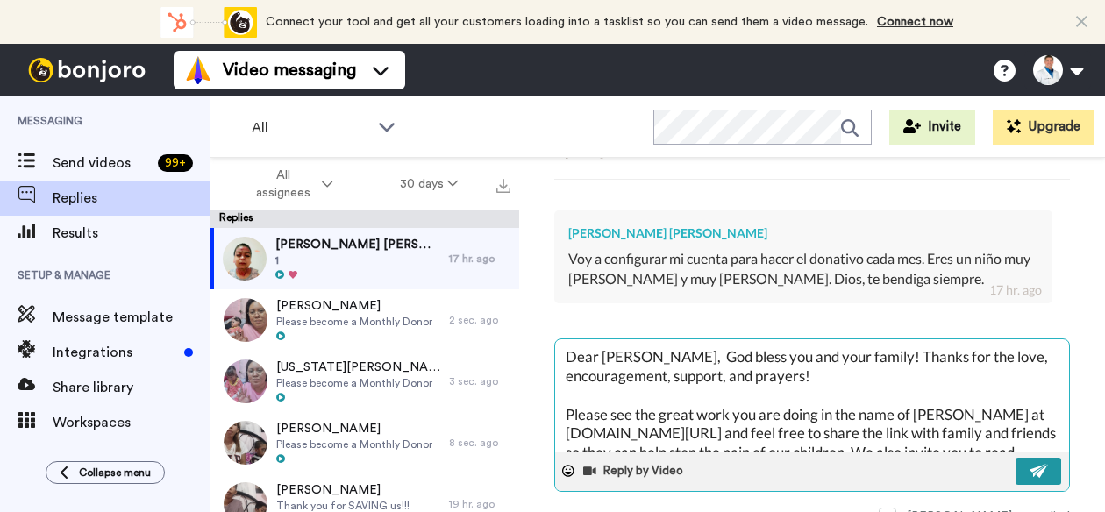
type textarea "Dear [PERSON_NAME], God bless you and your family! Thanks for the love, encoura…"
click at [1015, 458] on button at bounding box center [1038, 471] width 46 height 27
type textarea "x"
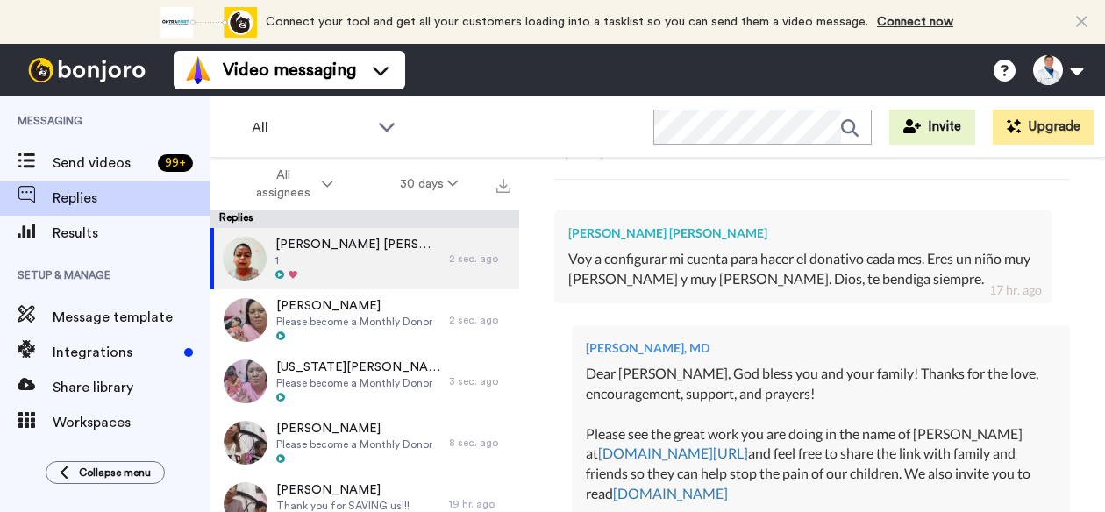
type textarea "x"
